Goal: Information Seeking & Learning: Understand process/instructions

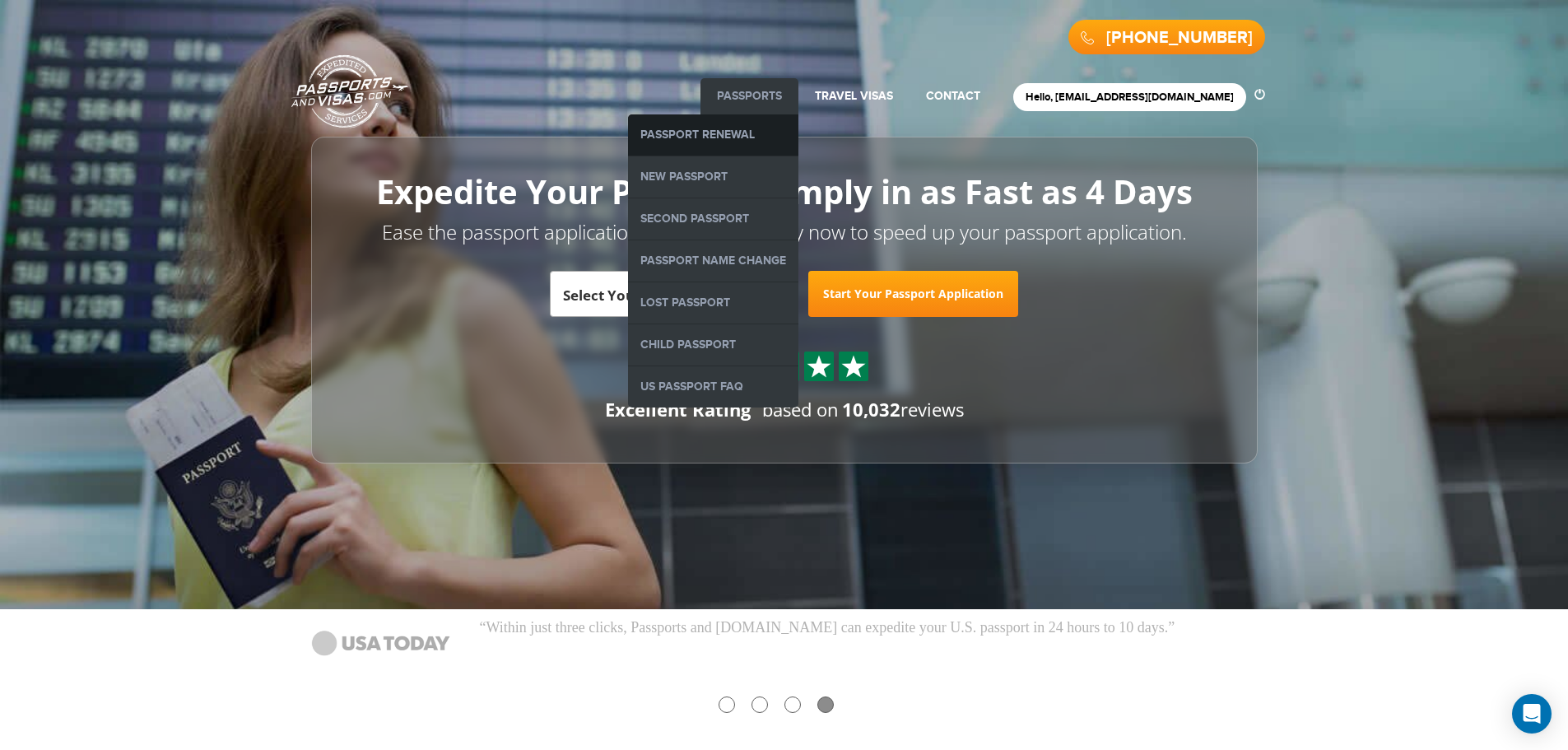
click at [786, 133] on link "Passport Renewal" at bounding box center [713, 135] width 170 height 41
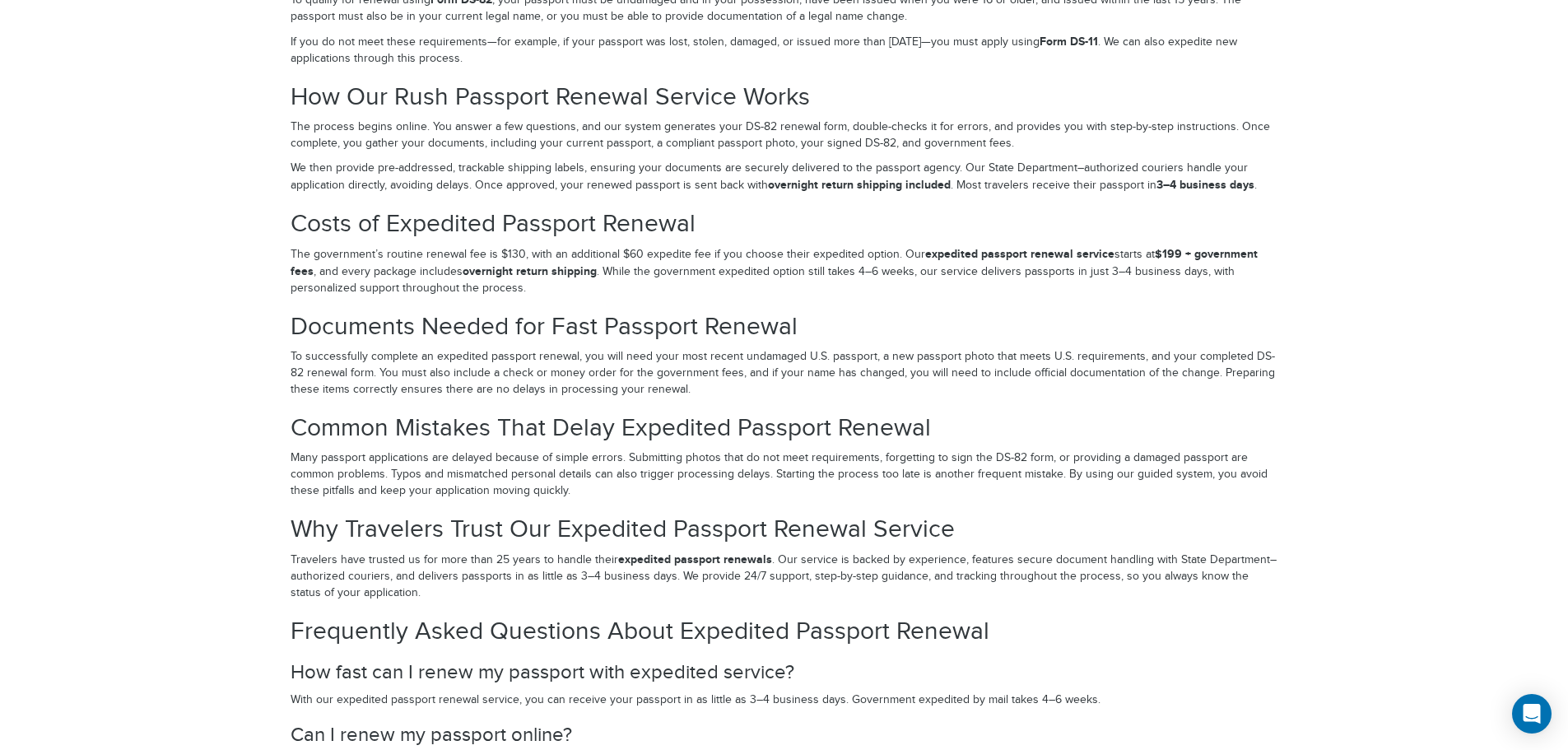
scroll to position [2967, 0]
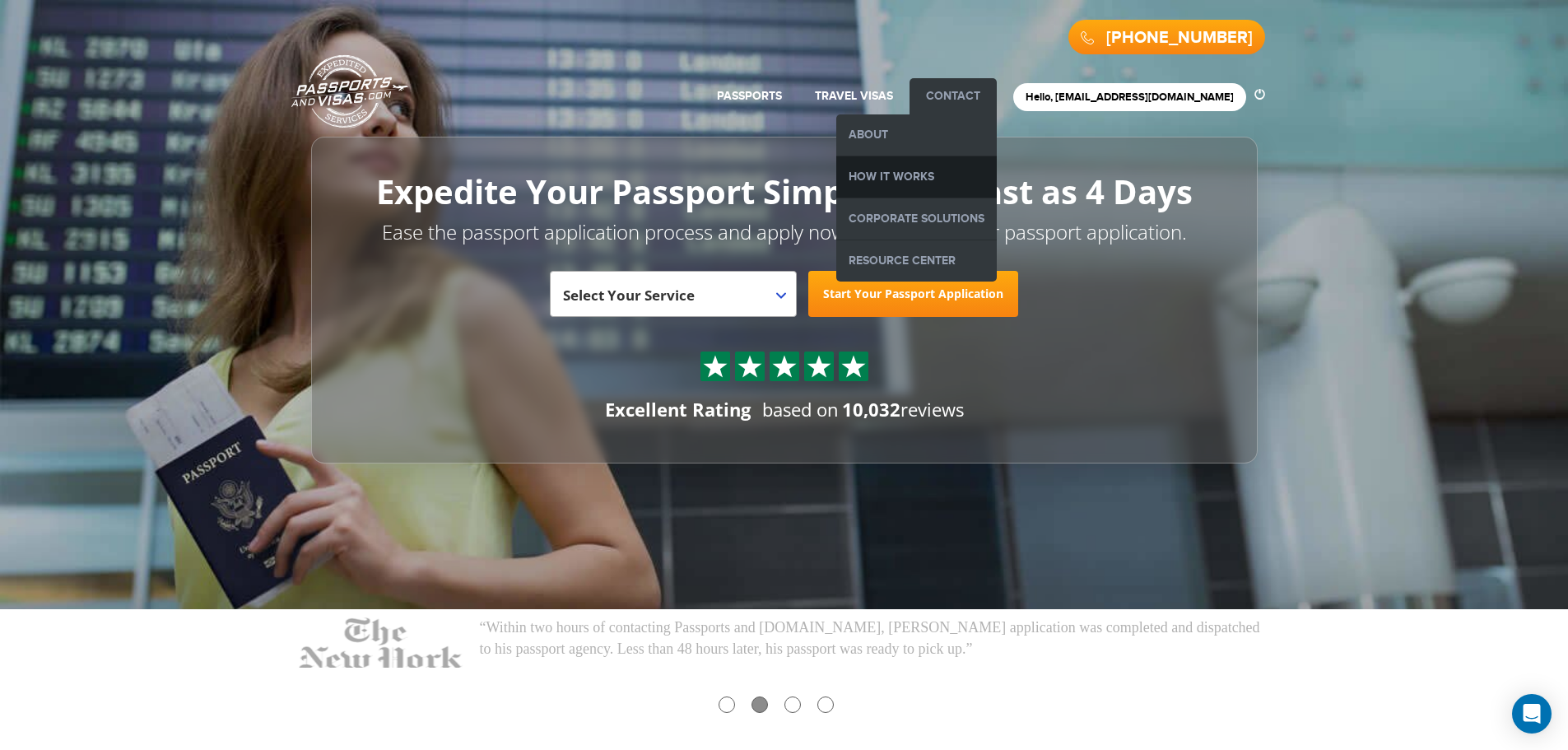
click at [967, 179] on link "How it Works" at bounding box center [916, 177] width 160 height 41
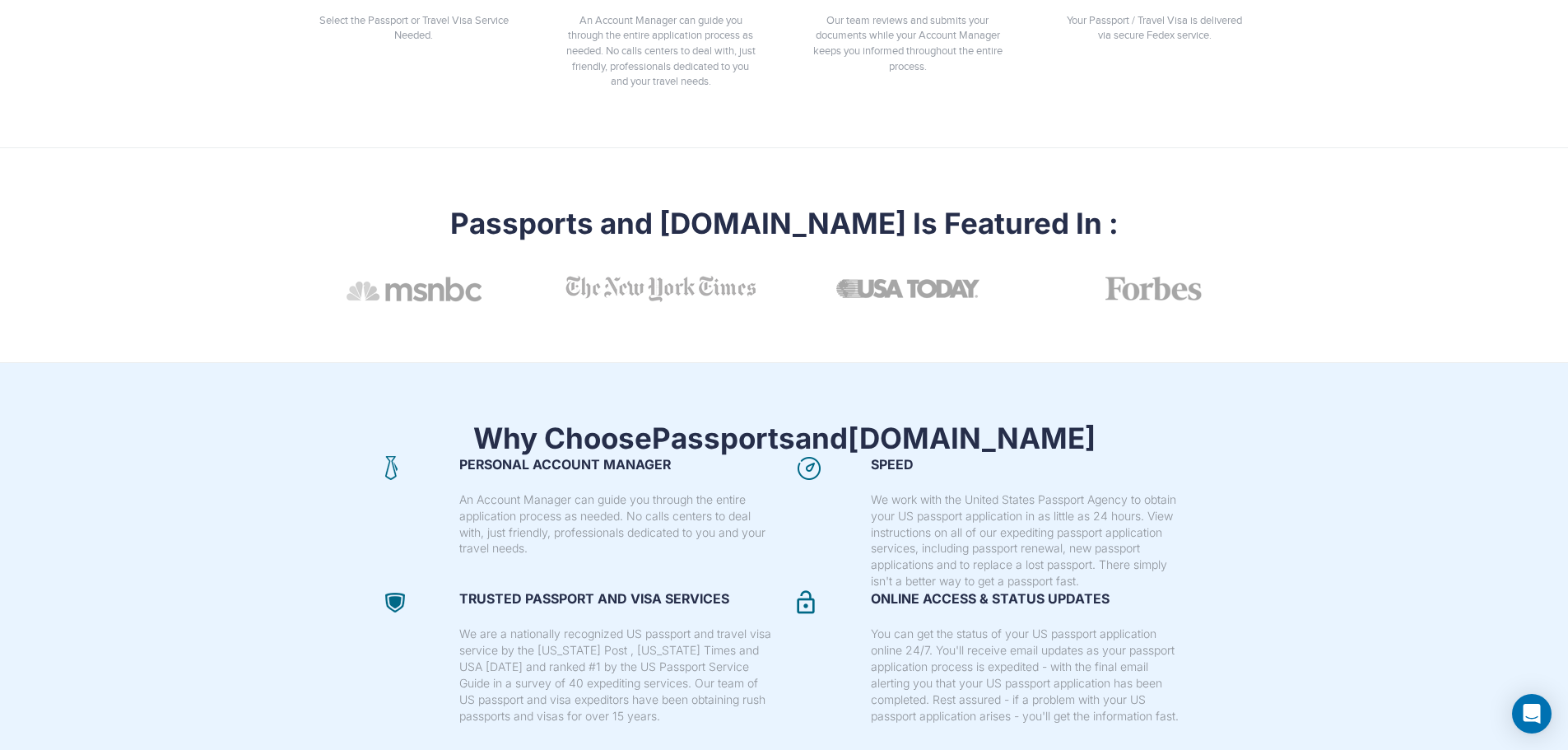
scroll to position [972, 0]
